Goal: Transaction & Acquisition: Purchase product/service

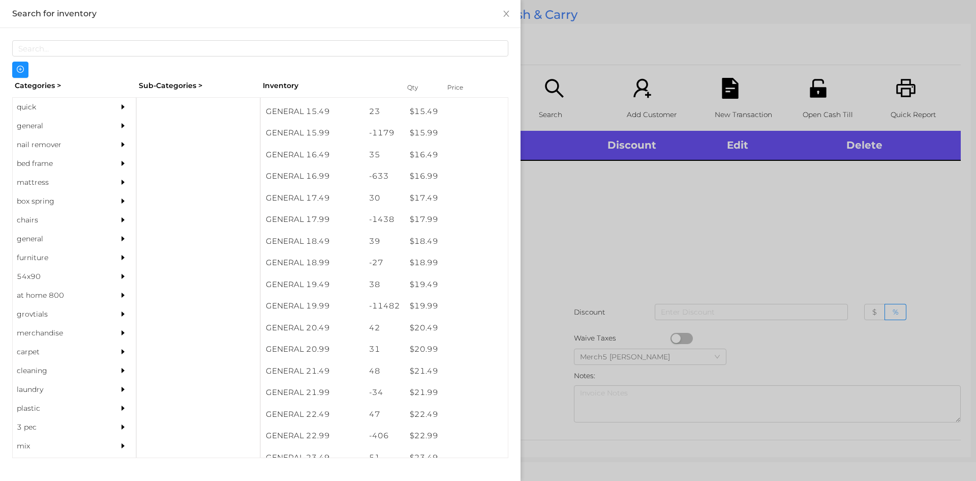
scroll to position [898, 0]
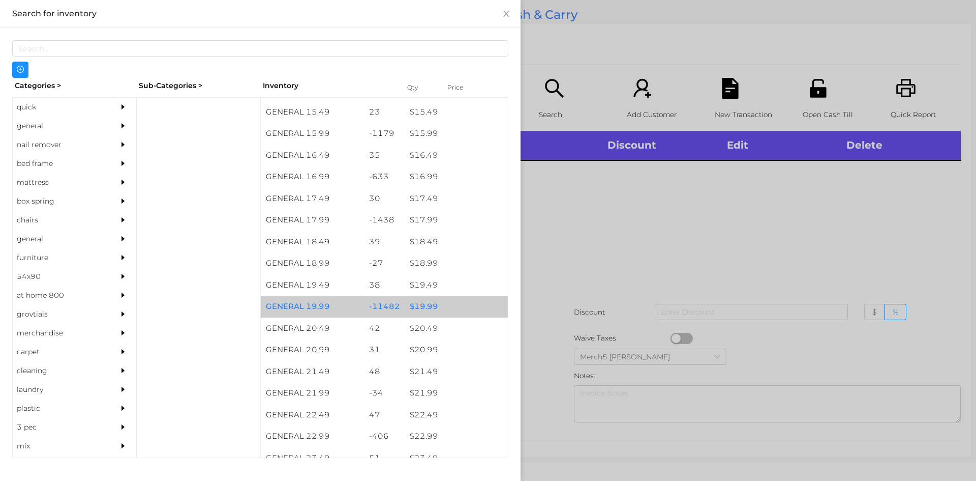
click at [428, 309] on div "$ 19.99" at bounding box center [456, 306] width 103 height 22
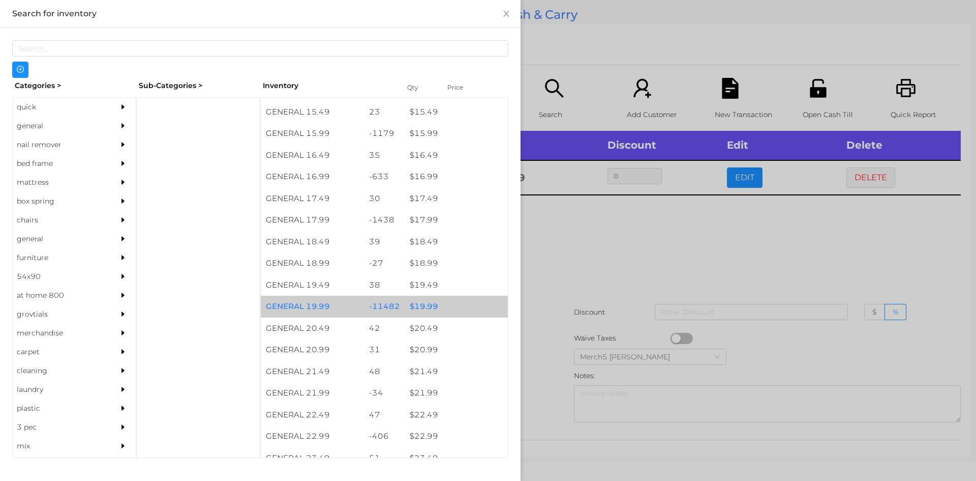
click at [595, 242] on div at bounding box center [488, 240] width 976 height 481
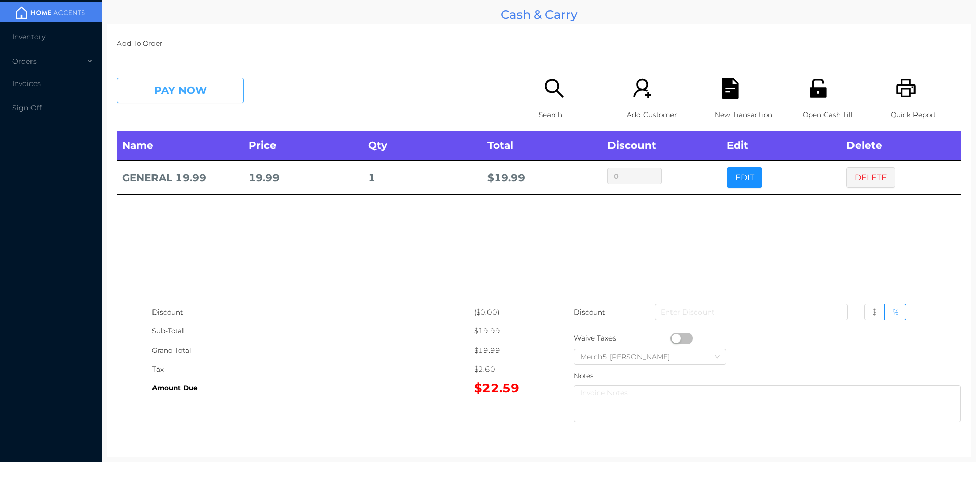
click at [211, 89] on button "PAY NOW" at bounding box center [180, 90] width 127 height 25
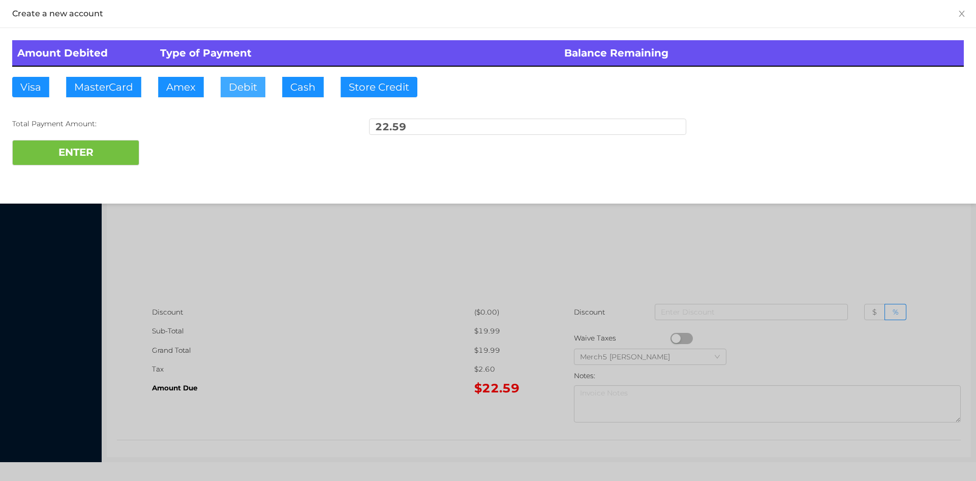
click at [250, 90] on button "Debit" at bounding box center [243, 87] width 45 height 20
click at [106, 155] on button "ENTER" at bounding box center [75, 152] width 127 height 25
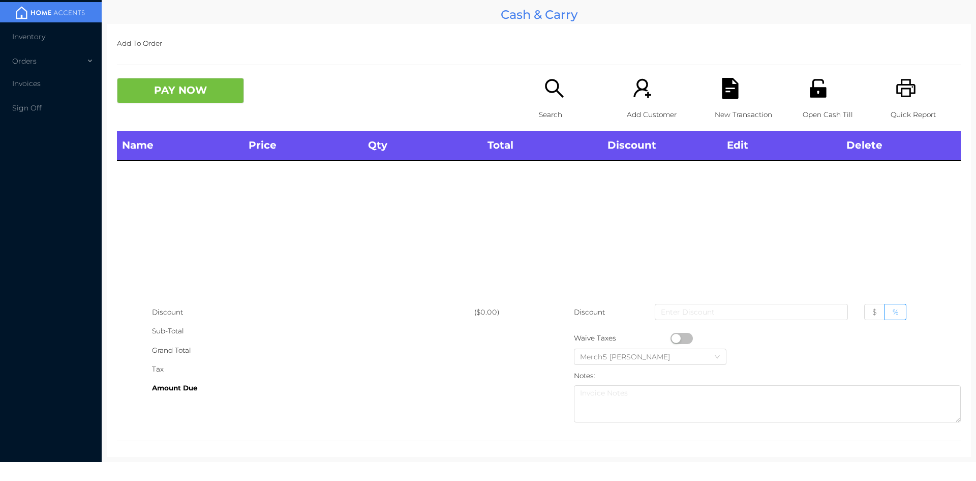
click at [548, 81] on icon "icon: search" at bounding box center [554, 88] width 18 height 18
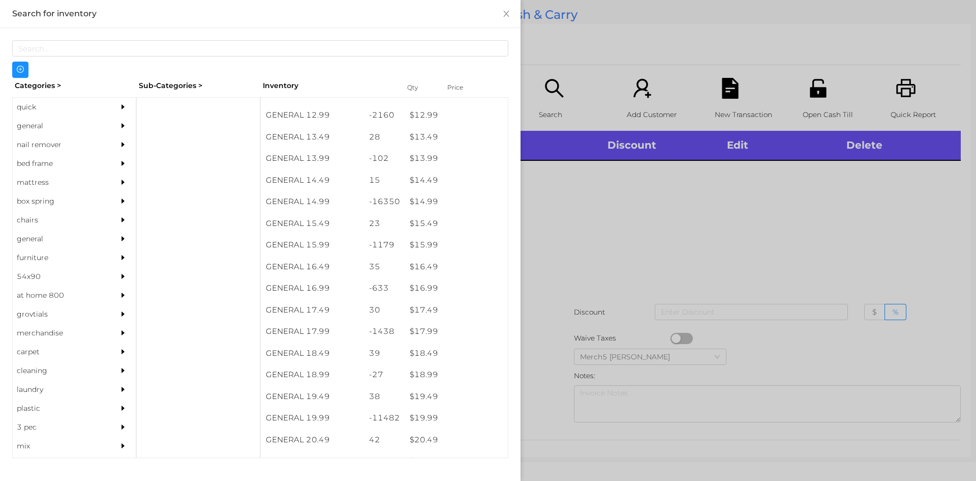
scroll to position [786, 0]
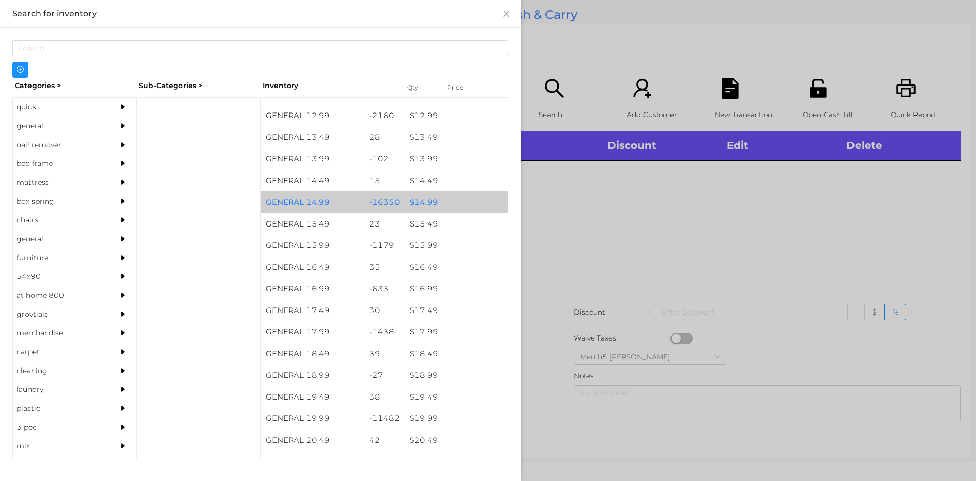
click at [428, 202] on div "$ 14.99" at bounding box center [456, 202] width 103 height 22
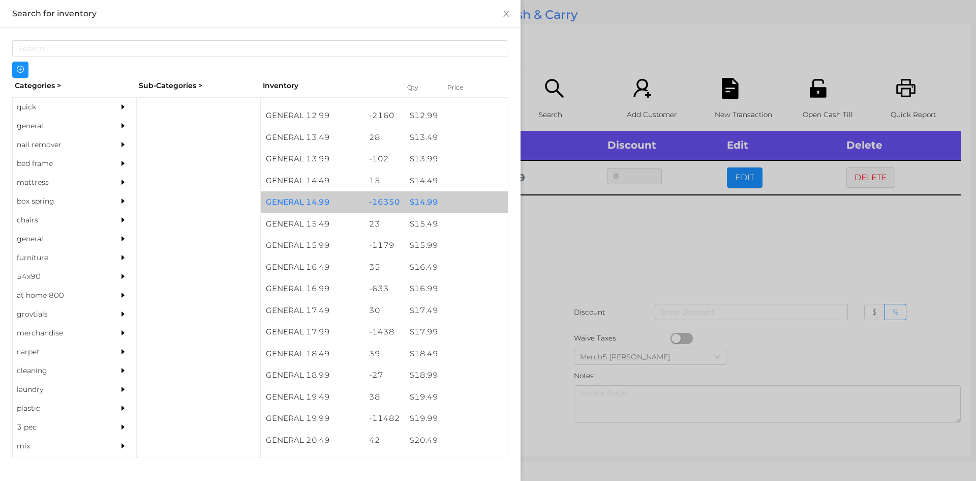
click at [422, 200] on div "$ 14.99" at bounding box center [456, 202] width 103 height 22
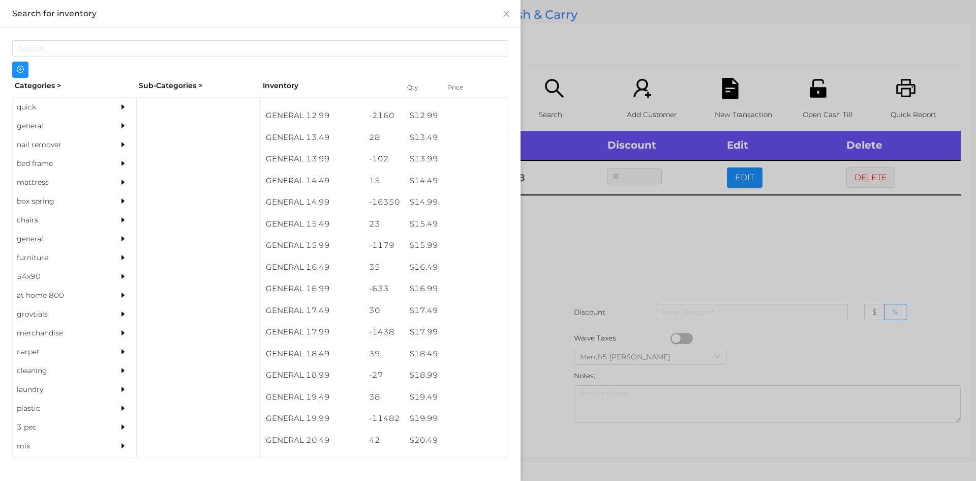
click at [561, 234] on div at bounding box center [488, 240] width 976 height 481
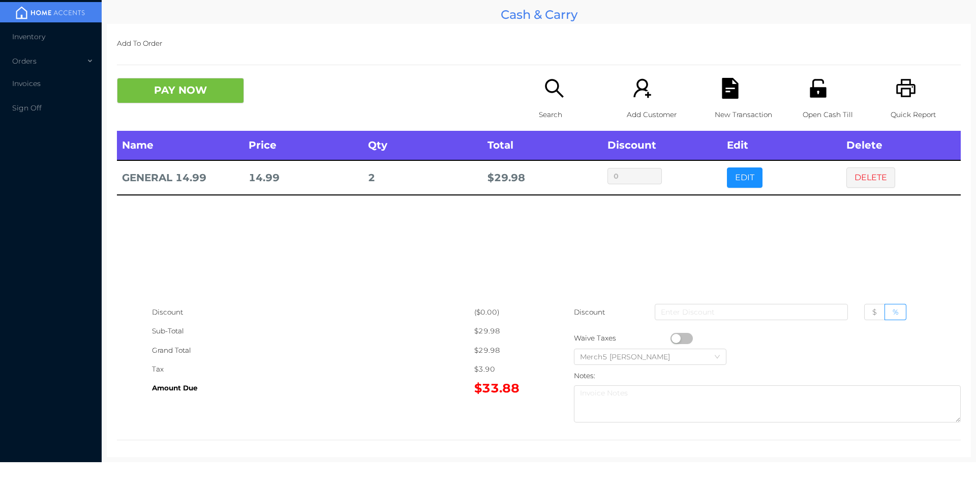
click at [198, 83] on button "PAY NOW" at bounding box center [180, 90] width 127 height 25
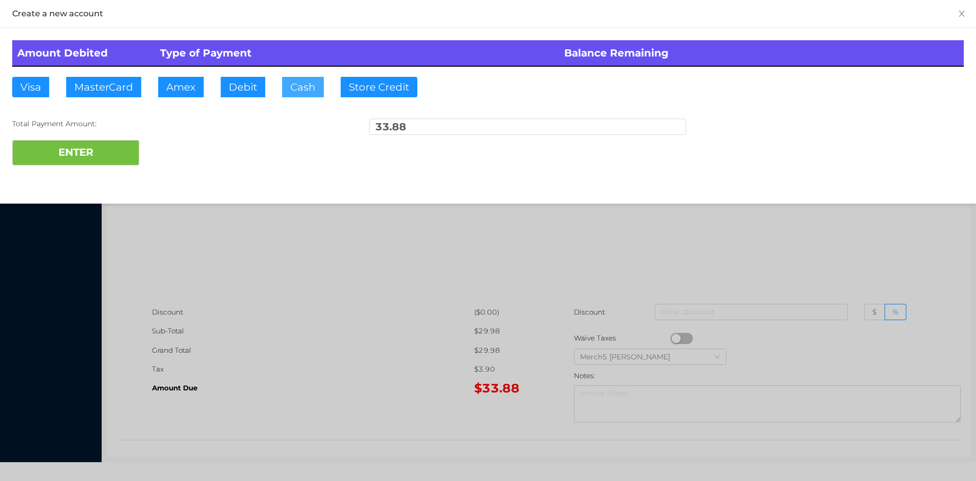
click at [305, 84] on button "Cash" at bounding box center [303, 87] width 42 height 20
type input "100"
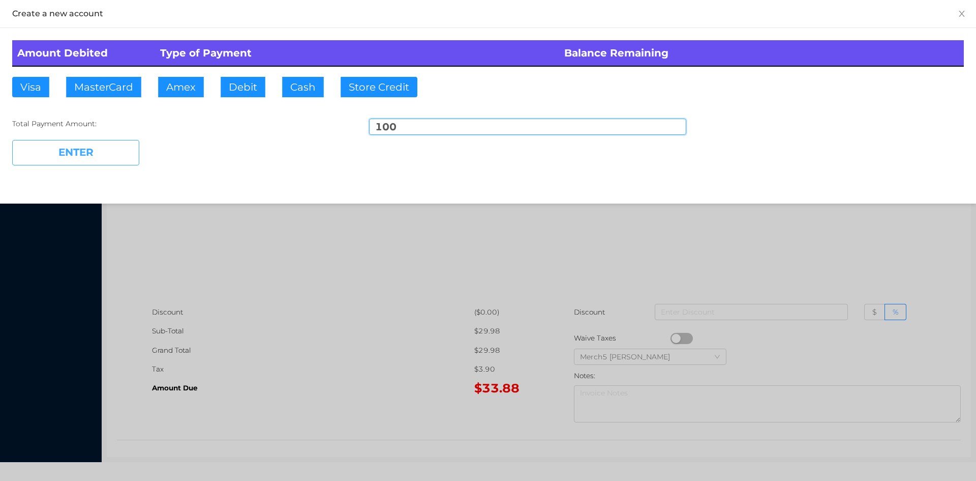
click at [102, 157] on button "ENTER" at bounding box center [75, 152] width 127 height 25
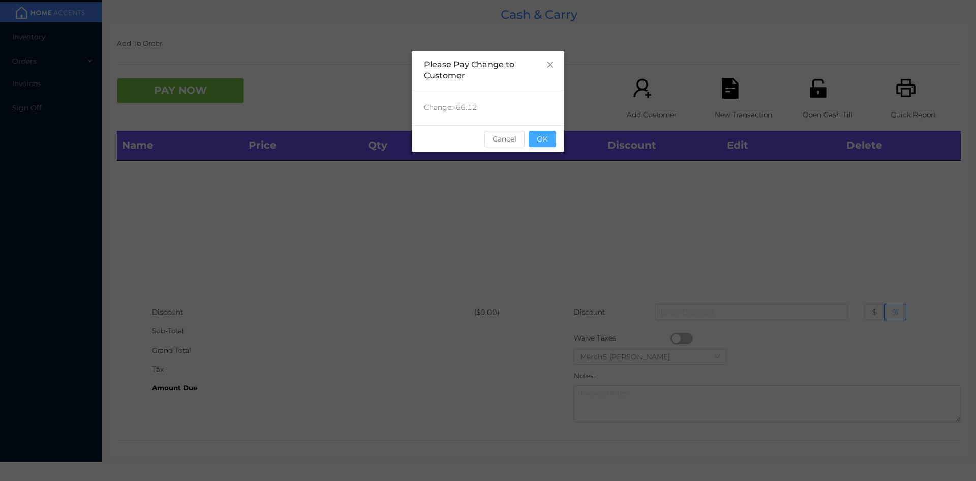
click at [541, 135] on button "OK" at bounding box center [542, 139] width 27 height 16
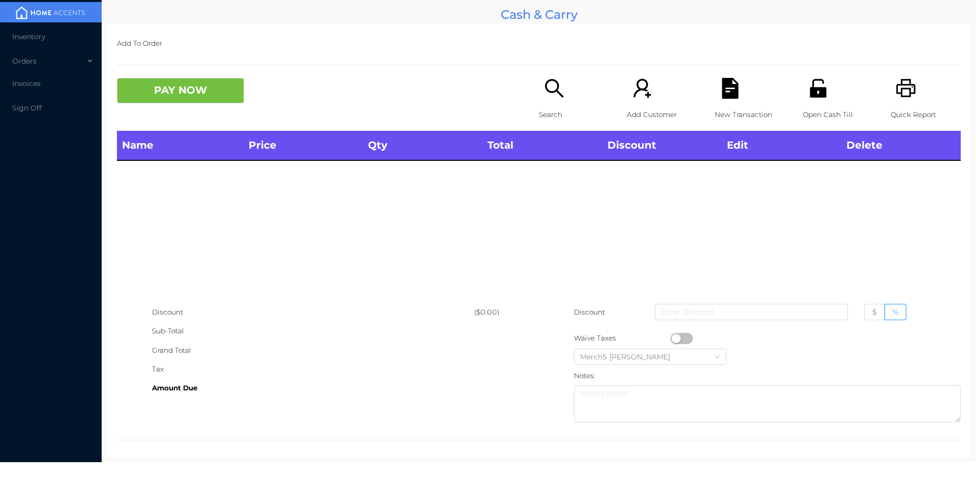
click at [551, 88] on icon "icon: search" at bounding box center [554, 88] width 21 height 21
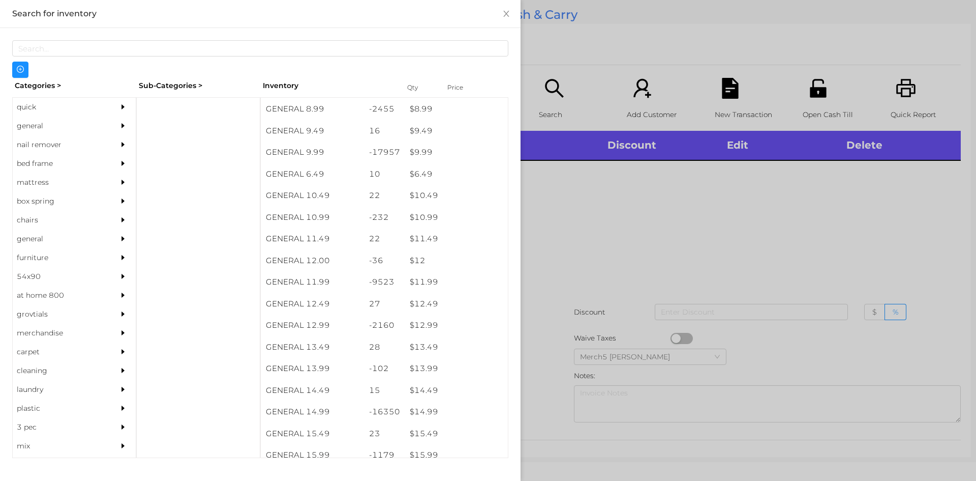
scroll to position [585, 0]
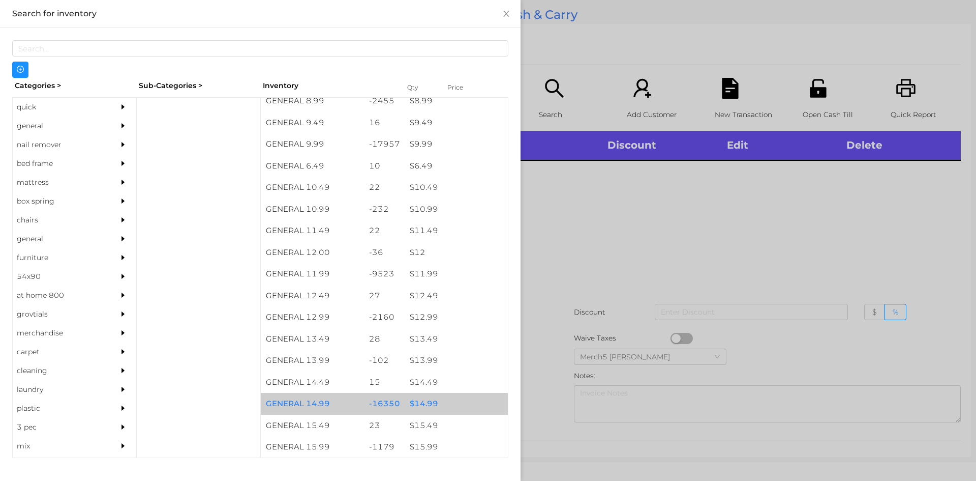
click at [423, 401] on div "$ 14.99" at bounding box center [456, 404] width 103 height 22
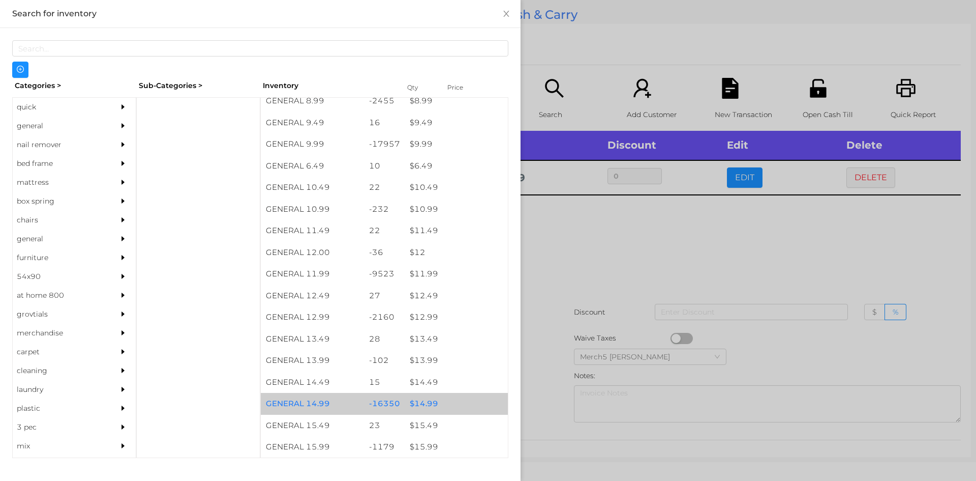
click at [425, 402] on div "$ 14.99" at bounding box center [456, 404] width 103 height 22
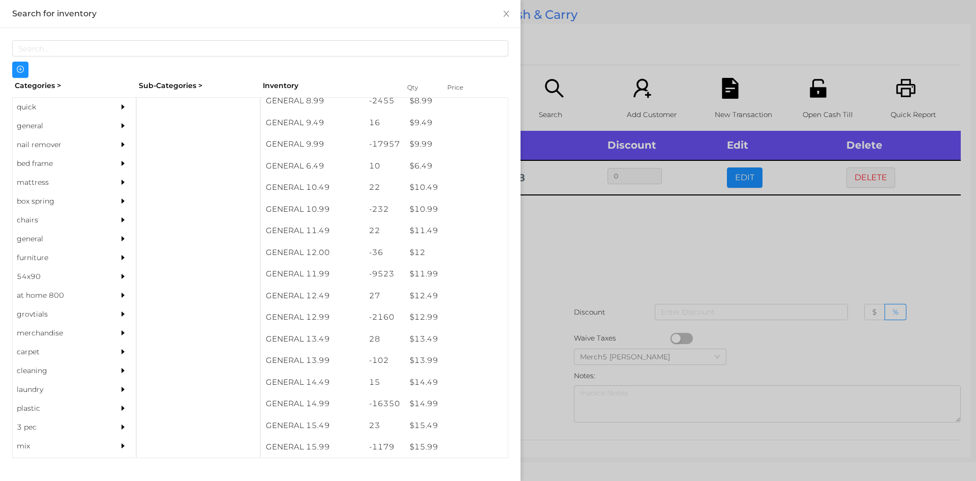
click at [600, 237] on div at bounding box center [488, 240] width 976 height 481
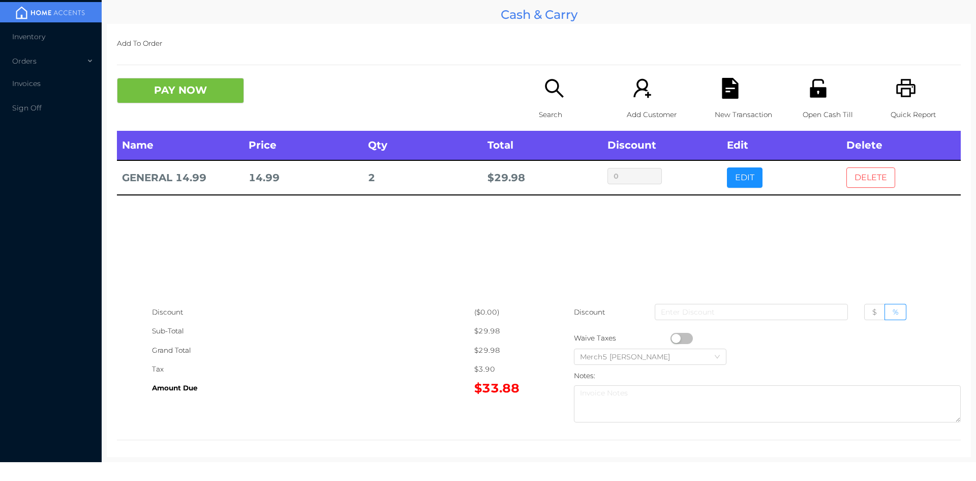
click at [866, 170] on button "DELETE" at bounding box center [871, 177] width 49 height 20
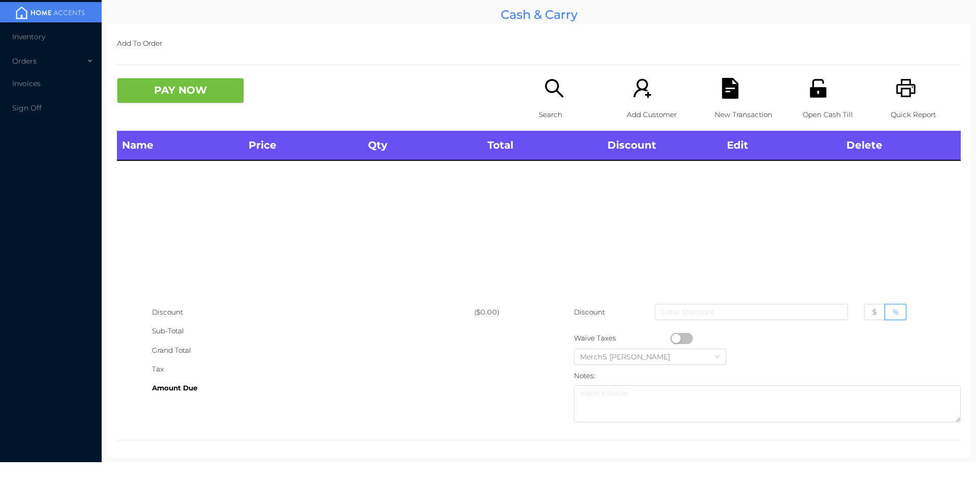
click at [900, 88] on icon "icon: printer" at bounding box center [906, 88] width 21 height 21
